Goal: Find specific page/section: Find specific page/section

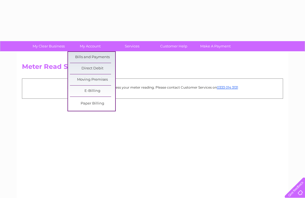
click at [98, 58] on link "Bills and Payments" at bounding box center [92, 57] width 45 height 11
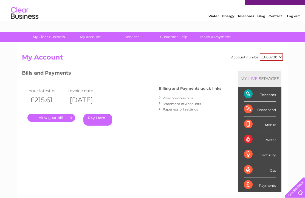
scroll to position [4, 0]
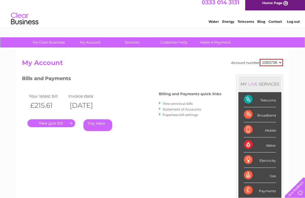
click at [55, 122] on link "." at bounding box center [51, 123] width 48 height 8
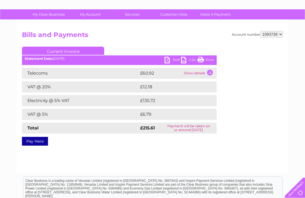
click at [209, 73] on td "Show details" at bounding box center [199, 73] width 34 height 11
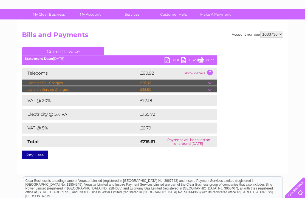
click at [221, 77] on div "Account number 1083736 Bills and Payments Current Invoice PDF CSV Print" at bounding box center [152, 94] width 261 height 126
click at [208, 84] on td at bounding box center [212, 83] width 9 height 7
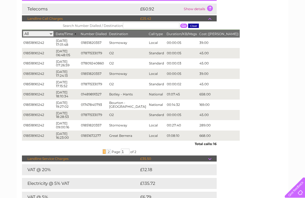
scroll to position [96, 0]
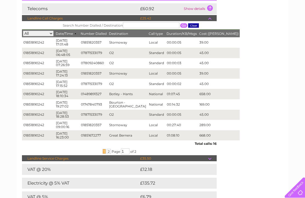
click at [107, 154] on span "2" at bounding box center [109, 151] width 4 height 5
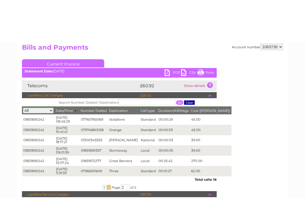
scroll to position [0, 0]
